Goal: Communication & Community: Answer question/provide support

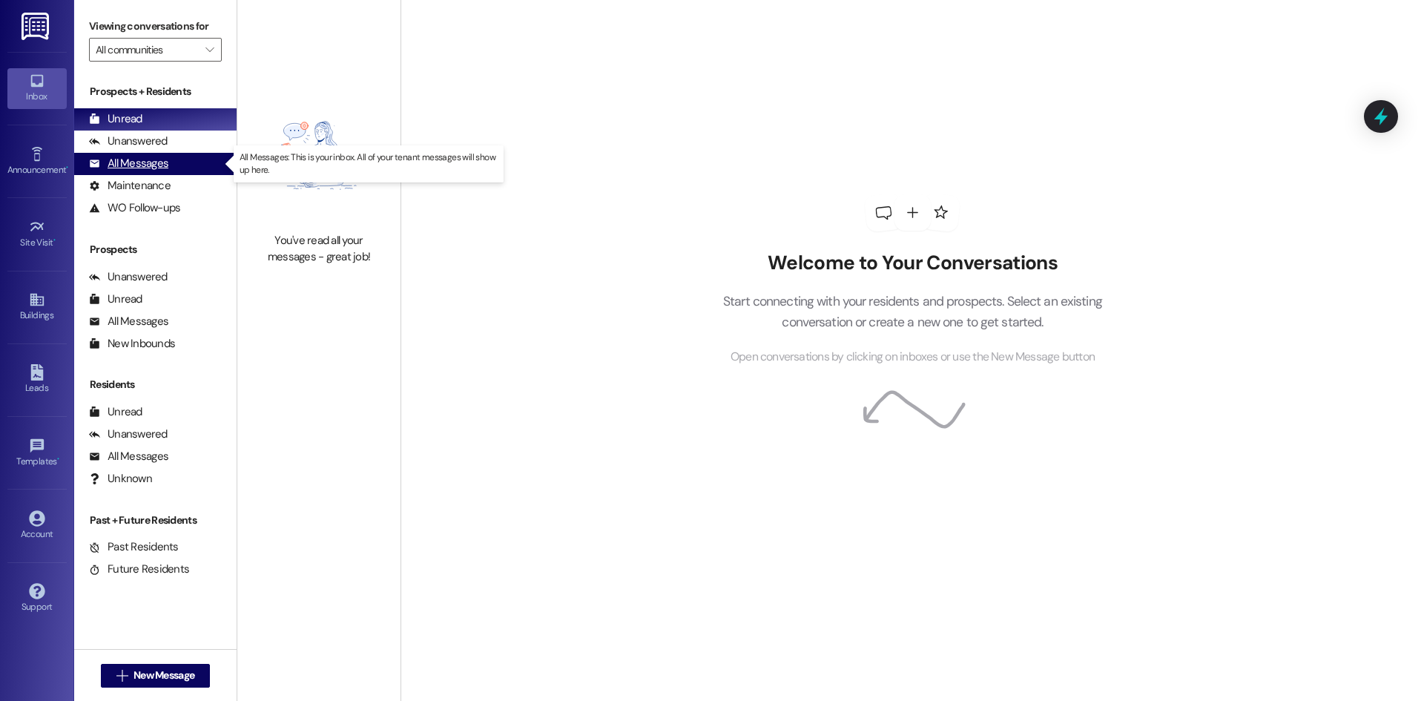
click at [123, 158] on div "All Messages" at bounding box center [128, 164] width 79 height 16
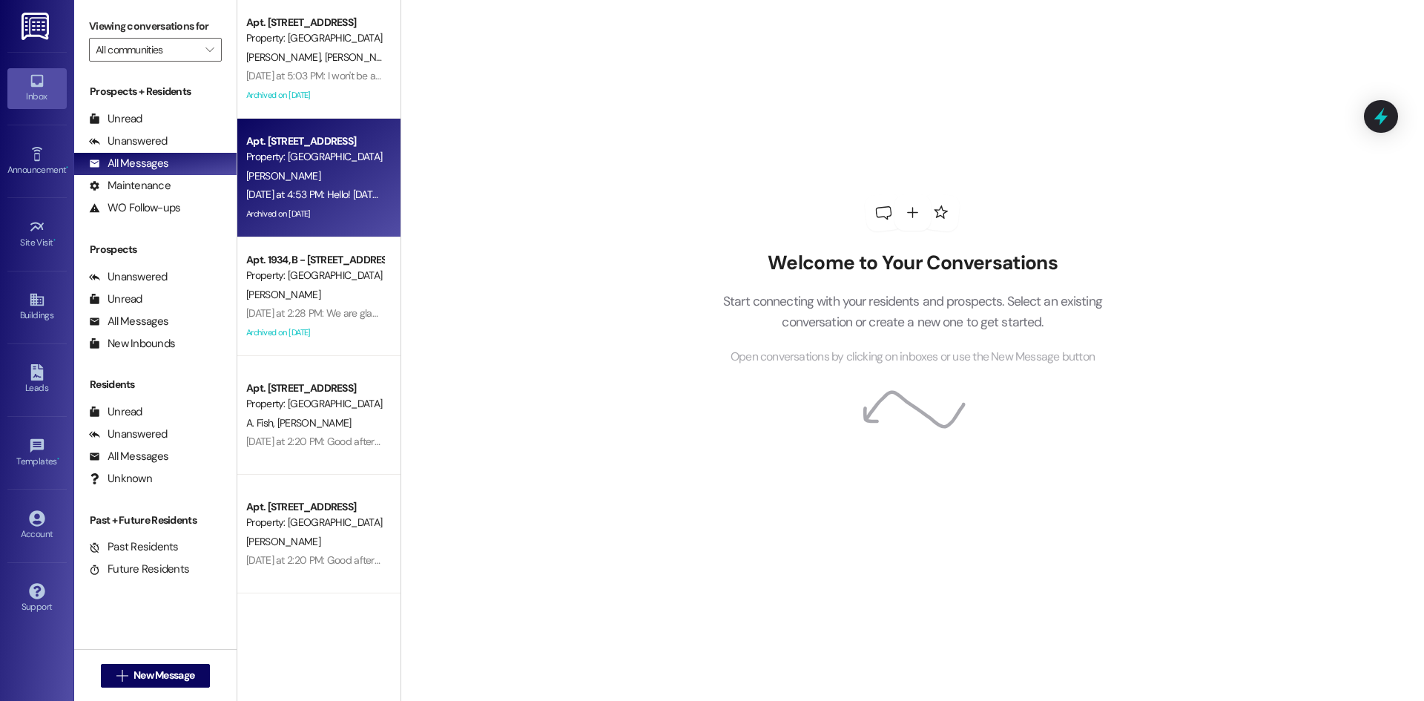
click at [293, 176] on div "[PERSON_NAME]" at bounding box center [315, 176] width 140 height 19
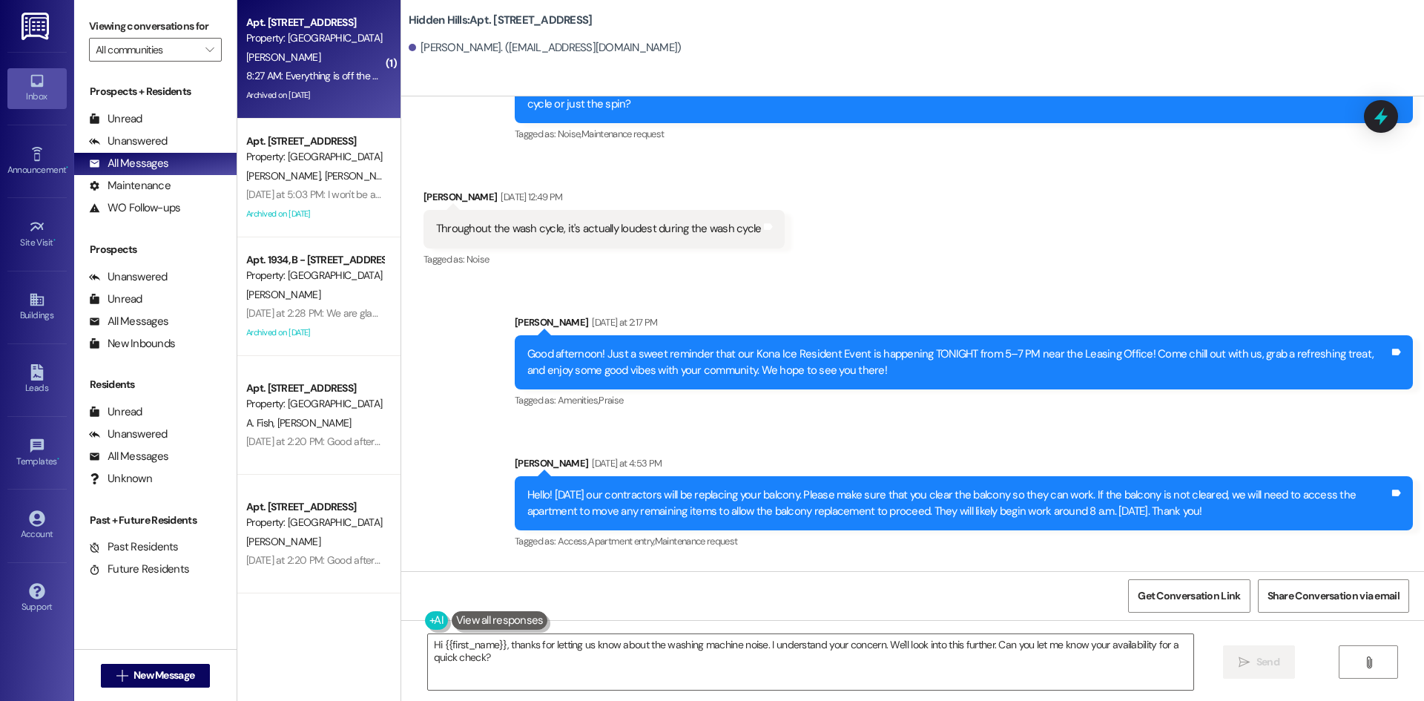
scroll to position [24031, 0]
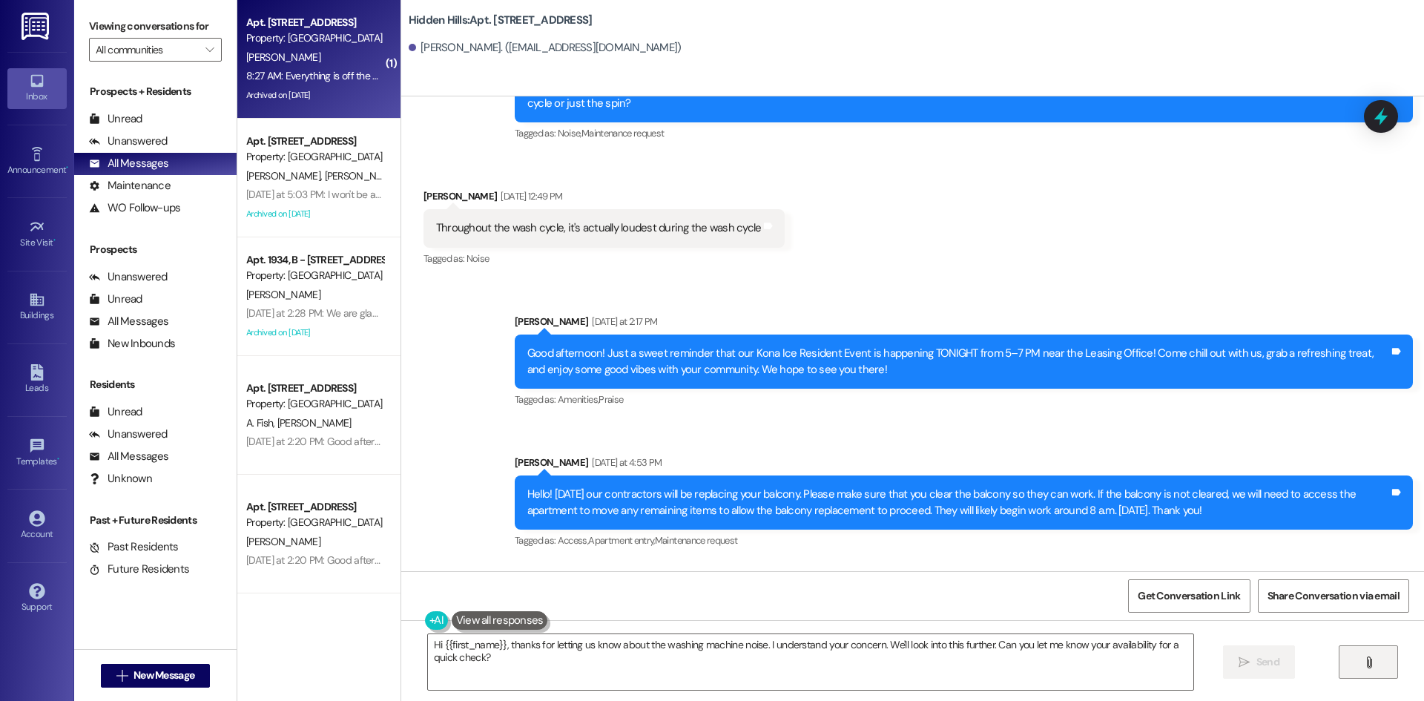
click at [1375, 668] on button "" at bounding box center [1367, 661] width 59 height 33
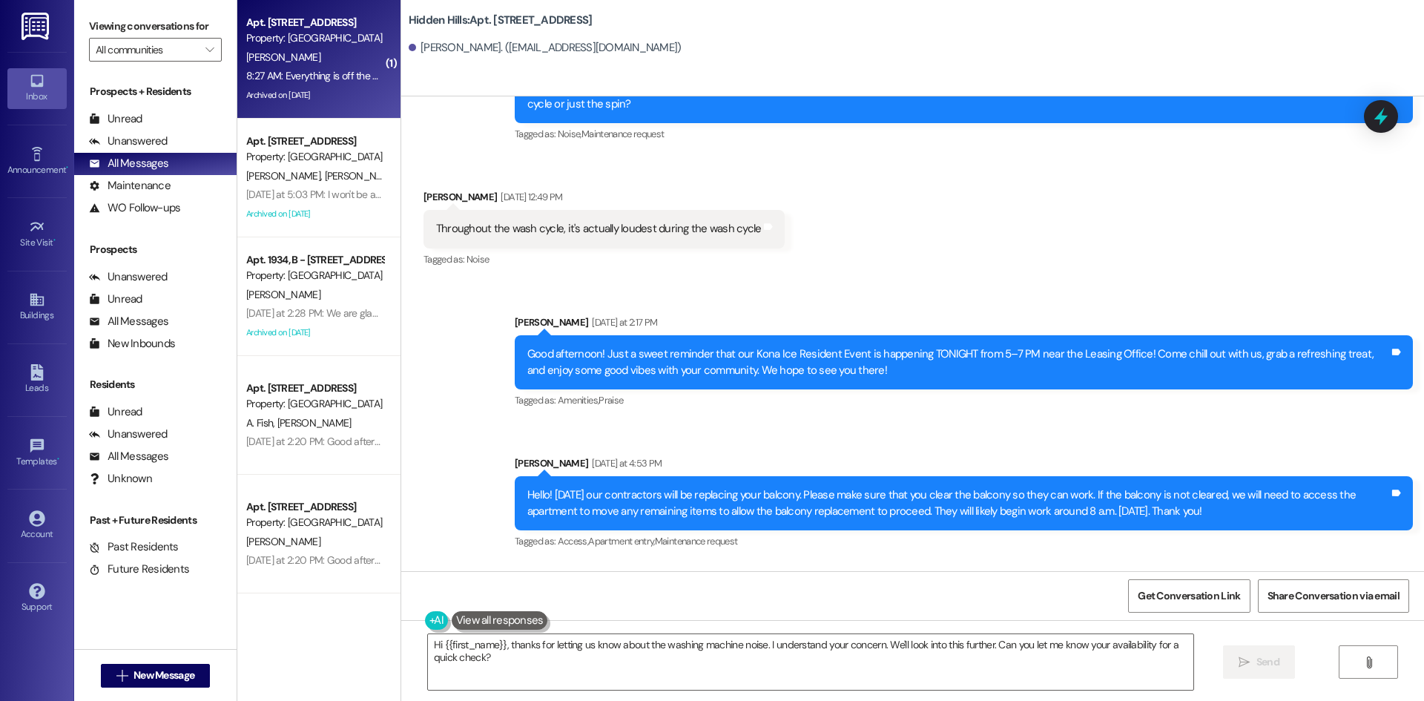
scroll to position [24251, 0]
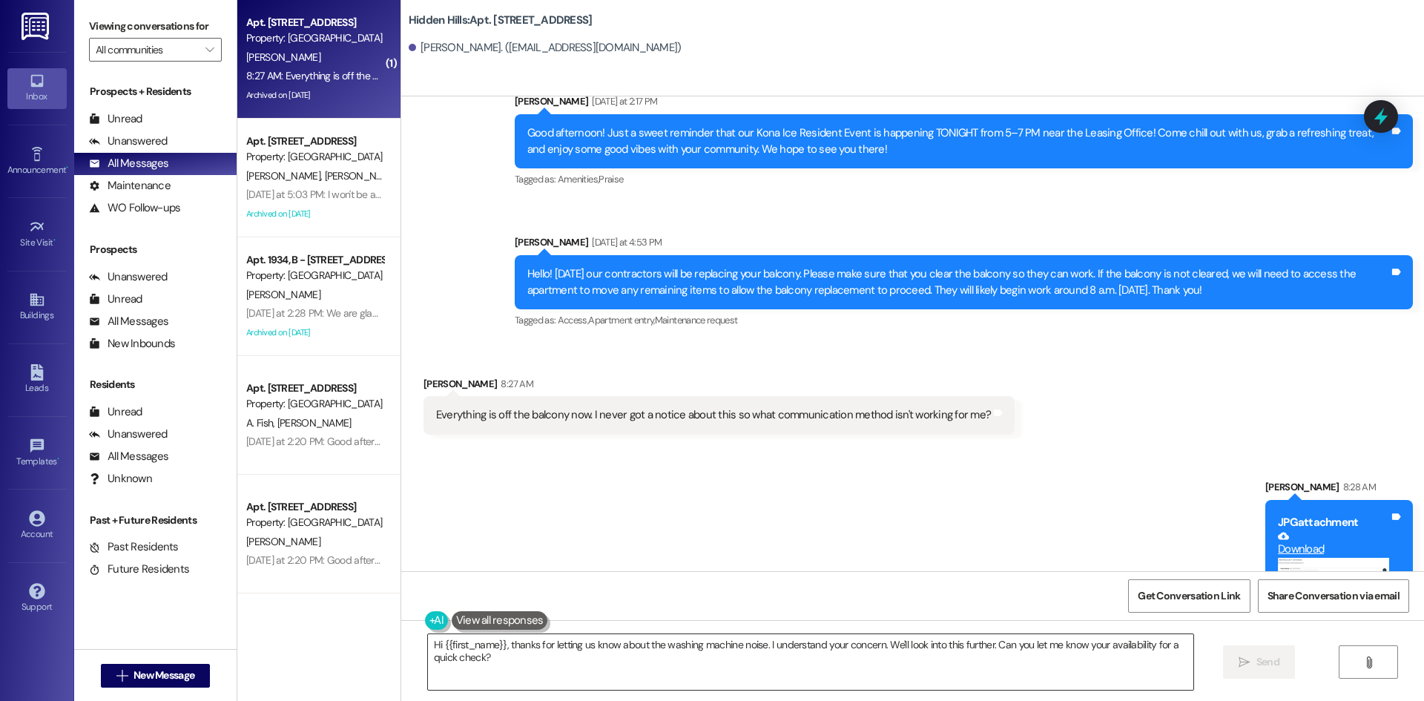
click at [843, 653] on textarea "Hi {{first_name}}, thanks for letting us know about the washing machine noise. …" at bounding box center [810, 662] width 765 height 56
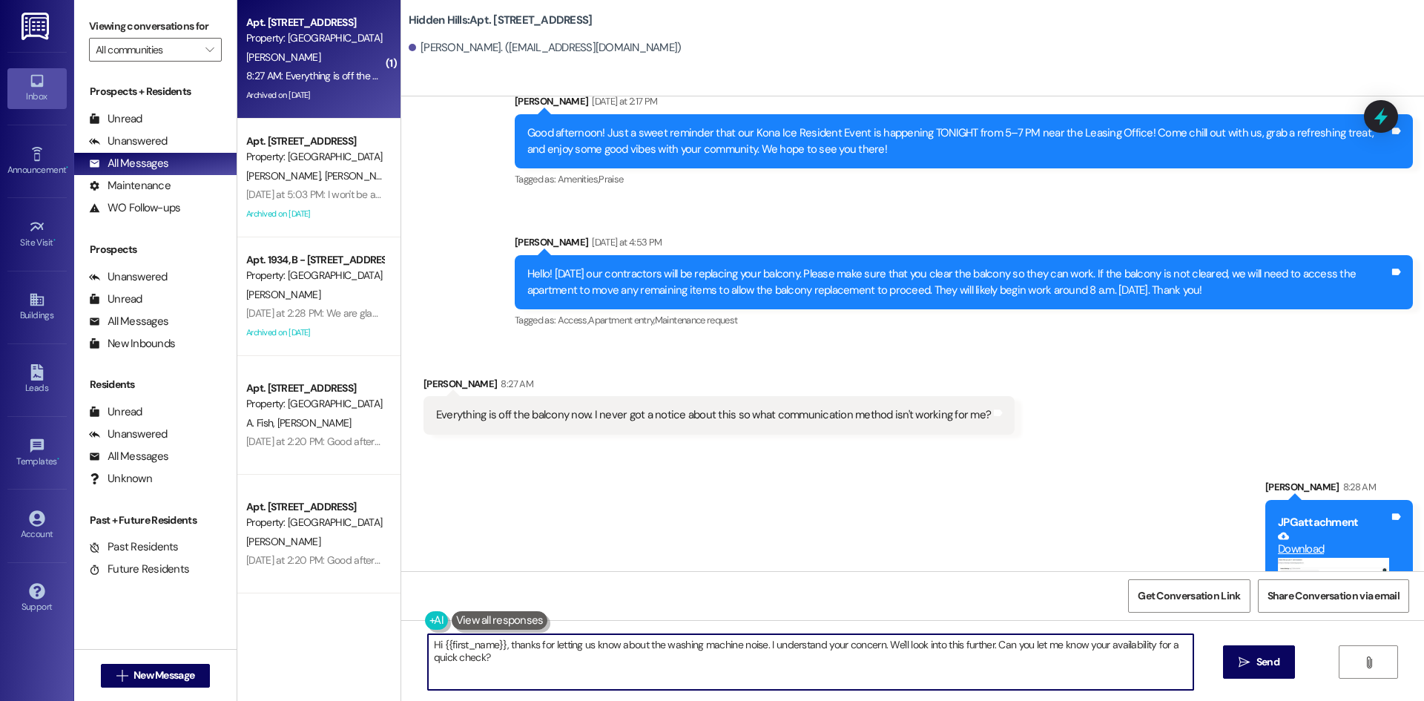
click at [843, 653] on textarea "Hi {{first_name}}, thanks for letting us know about the washing machine noise. …" at bounding box center [810, 662] width 765 height 56
type textarea "Hi Tris! We sent a message here [DATE] reminding everyone of this. If you did n…"
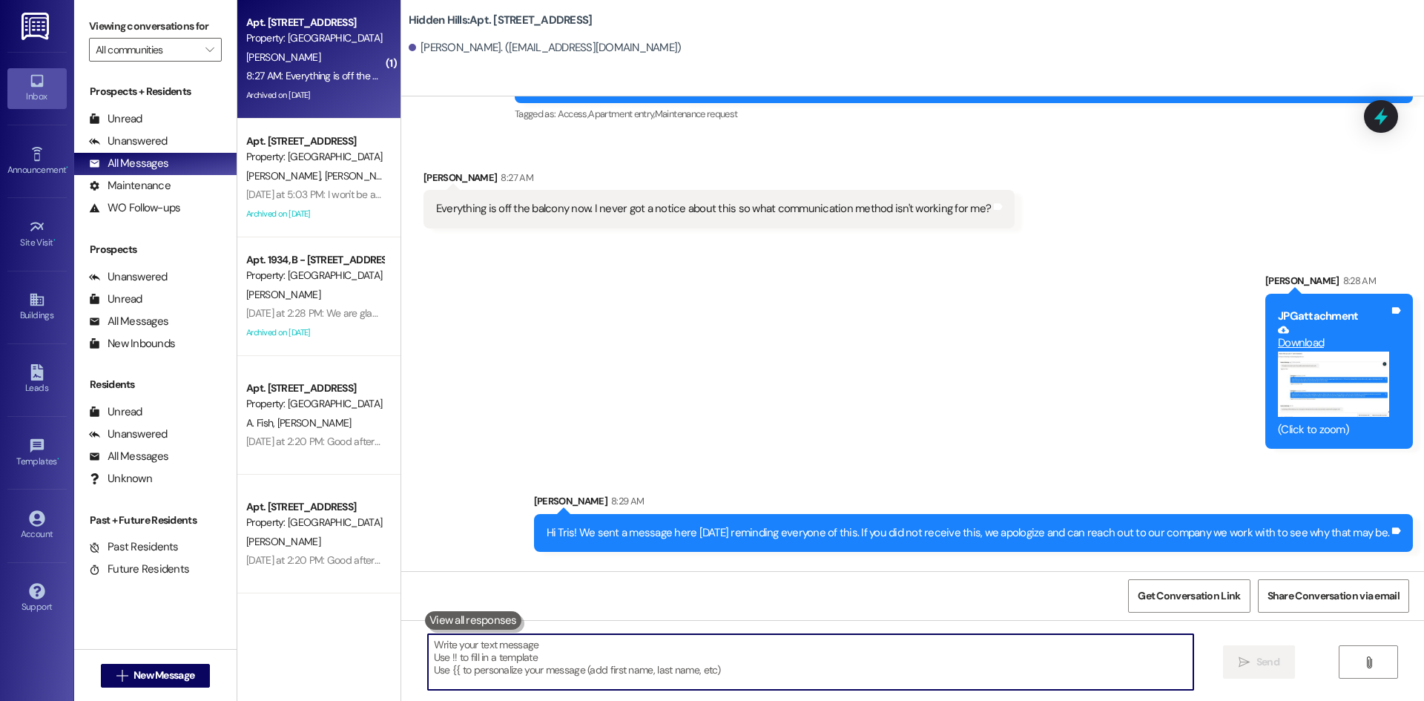
scroll to position [24458, 0]
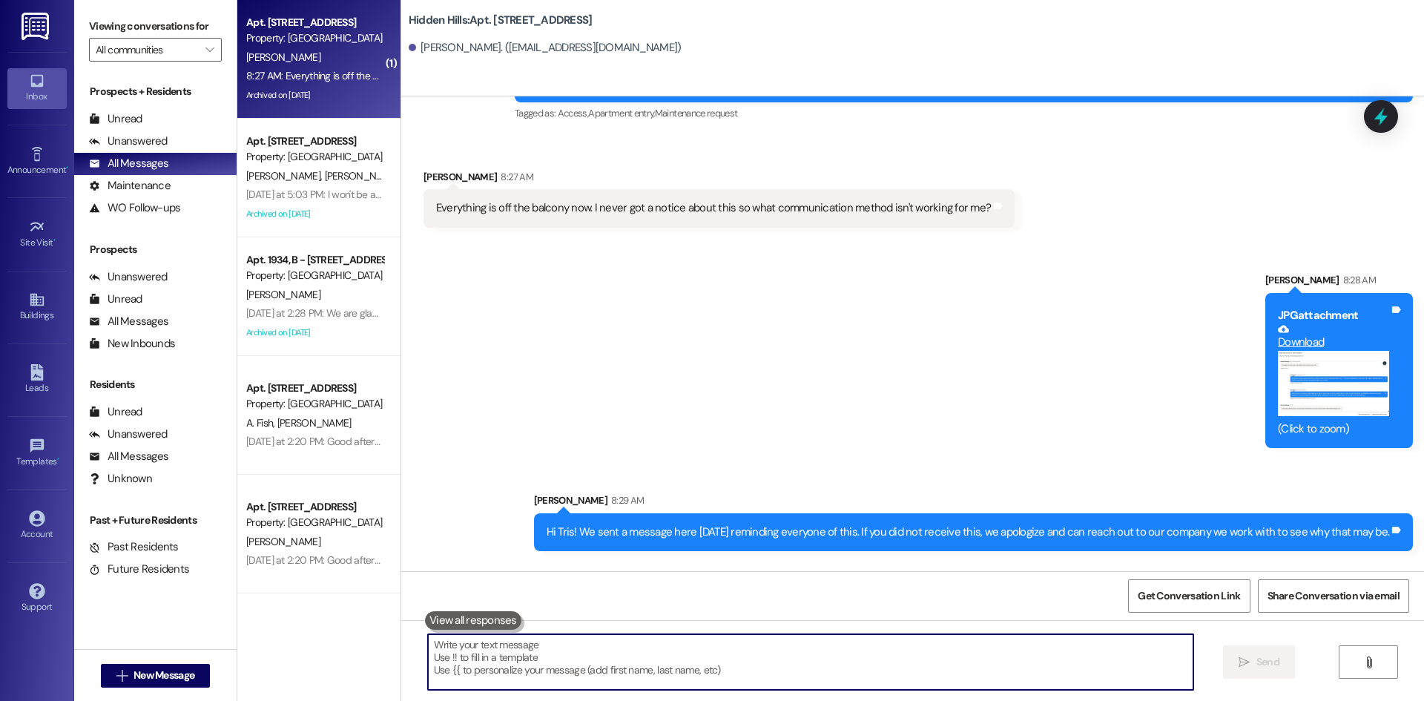
click at [812, 635] on textarea at bounding box center [810, 662] width 765 height 56
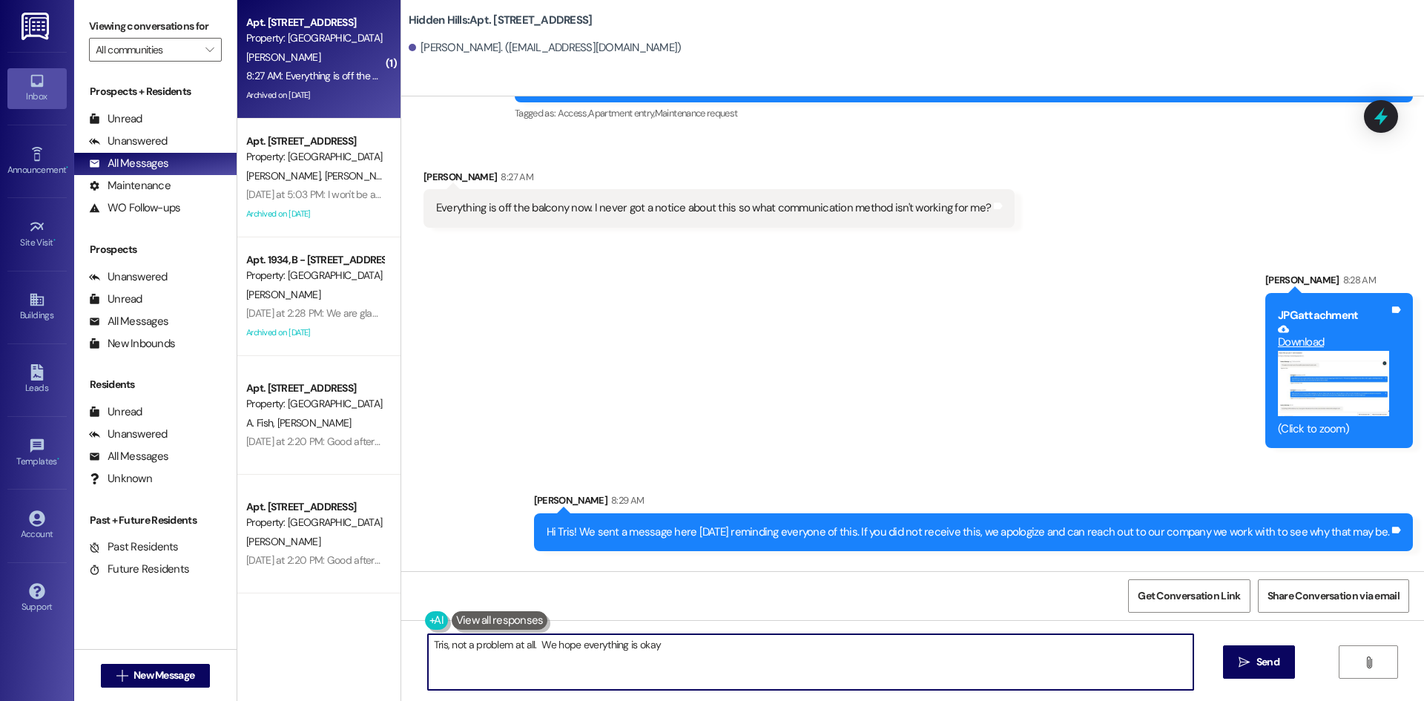
type textarea "Tris, not a problem at all. We hope everything is okay!"
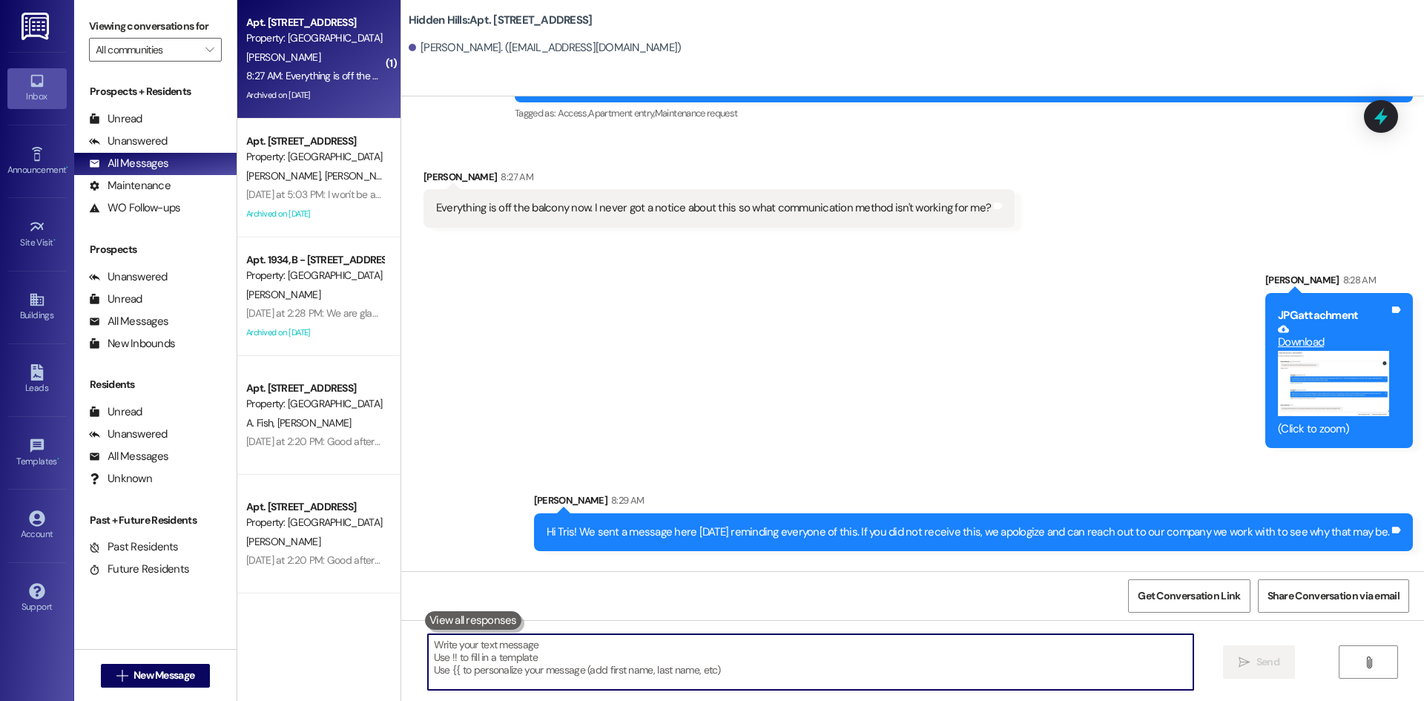
scroll to position [24457, 0]
